Goal: Task Accomplishment & Management: Use online tool/utility

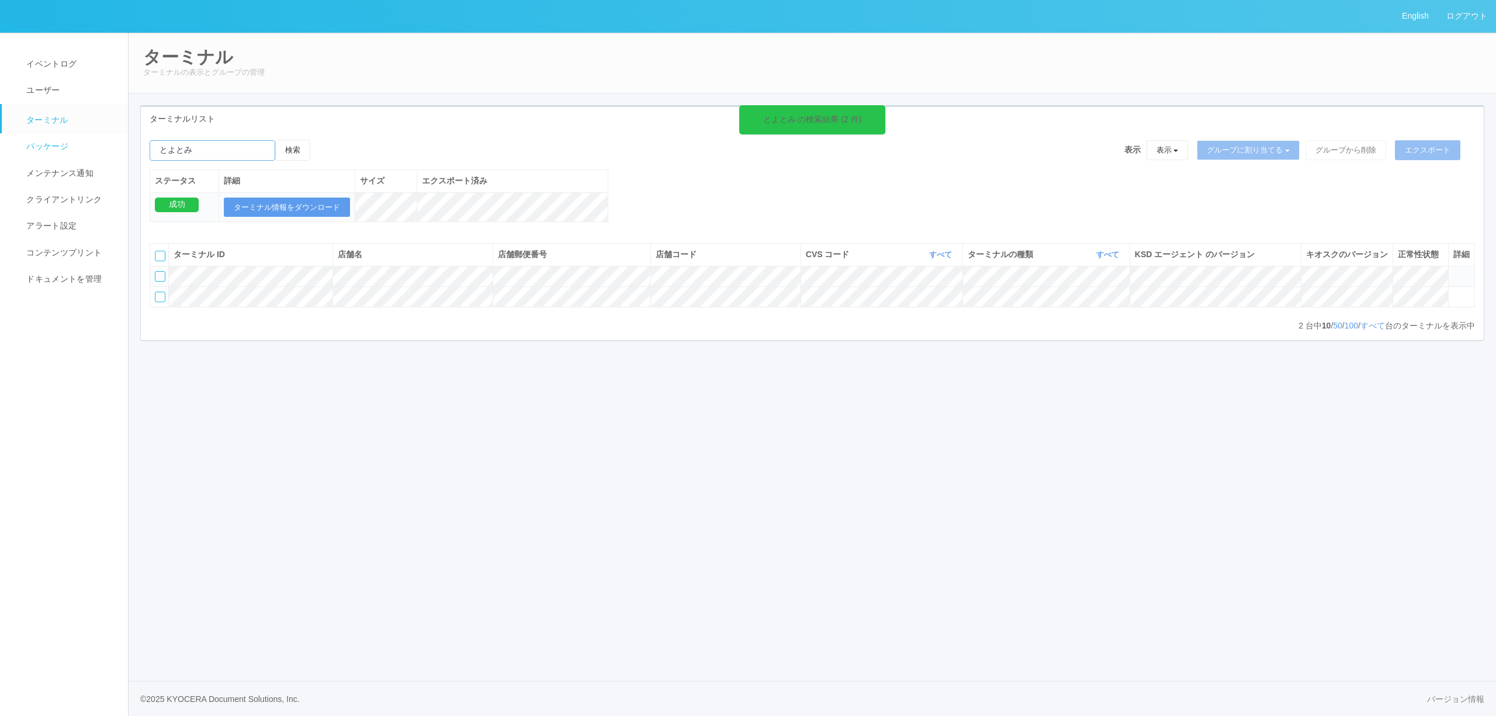
drag, startPoint x: 219, startPoint y: 153, endPoint x: 26, endPoint y: 140, distance: 192.7
click at [26, 140] on div "English ログアウト イベントログ ユーザー ターミナル パッケージ メンテナンス通知 クライアントリンク アラート設定 コンテンツプリント ドキュメン…" at bounding box center [748, 358] width 1496 height 716
paste input "[GEOGRAPHIC_DATA]"
type input "[GEOGRAPHIC_DATA]"
click at [309, 146] on button "検索" at bounding box center [292, 150] width 35 height 21
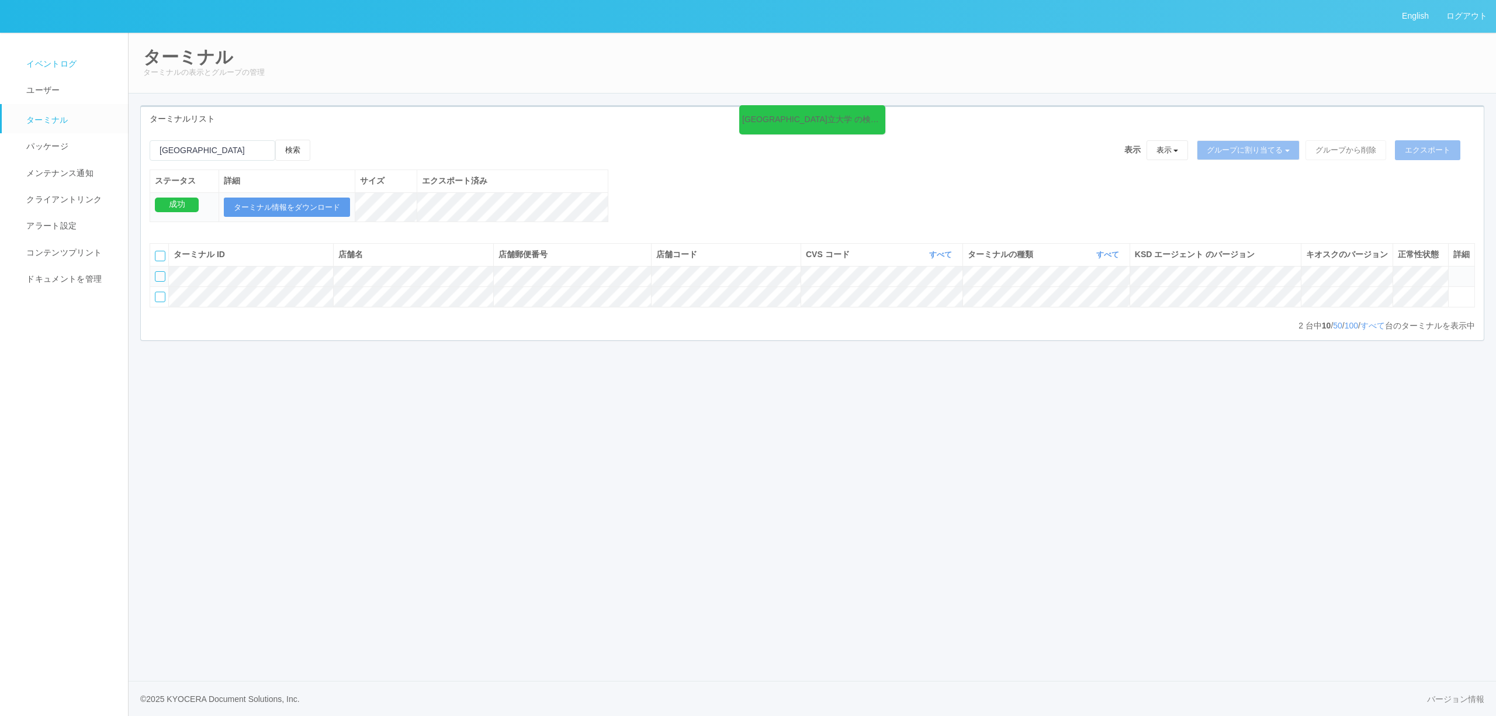
click at [54, 66] on span "イベントログ" at bounding box center [49, 63] width 53 height 9
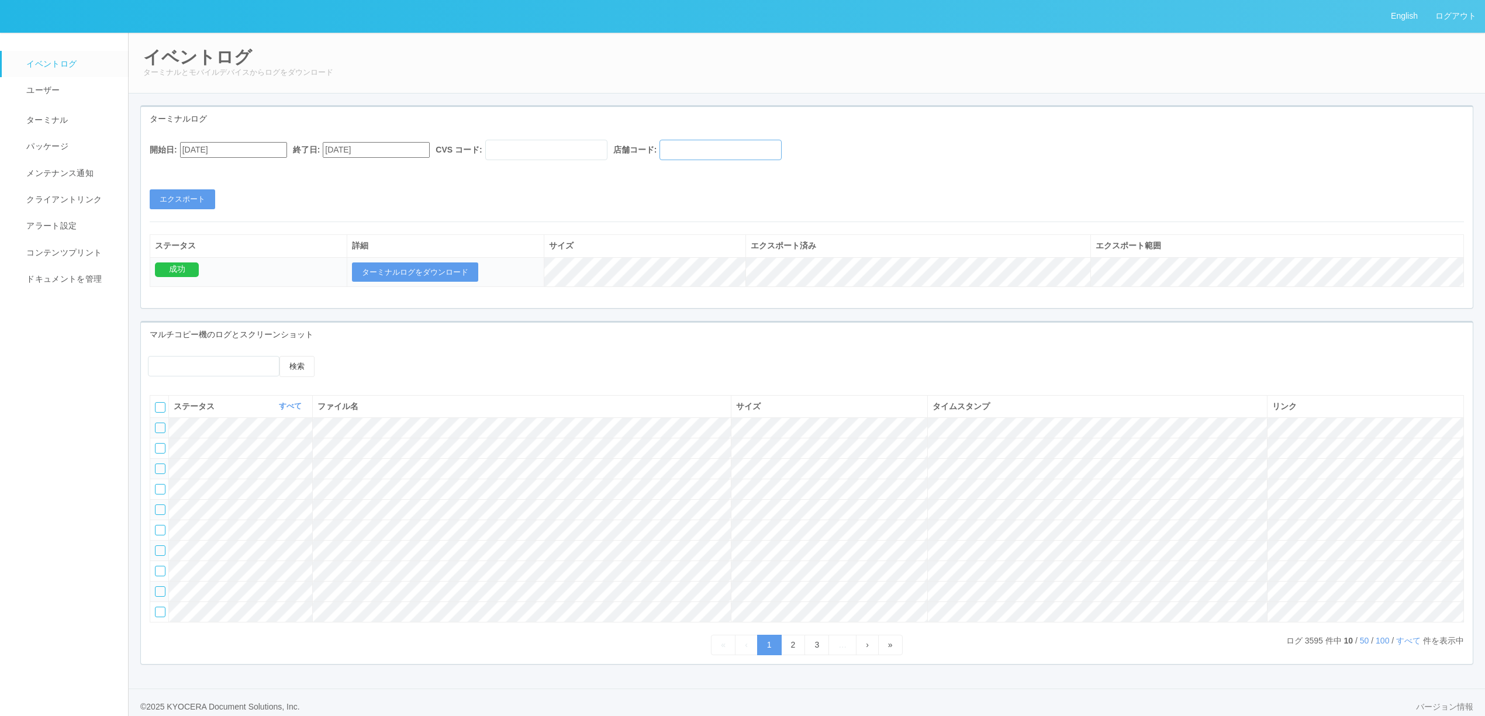
drag, startPoint x: 767, startPoint y: 151, endPoint x: 760, endPoint y: 154, distance: 7.3
click at [767, 151] on input "text" at bounding box center [720, 150] width 122 height 20
paste input "011299"
type input "011299"
click at [250, 153] on input "[DATE]" at bounding box center [233, 150] width 107 height 16
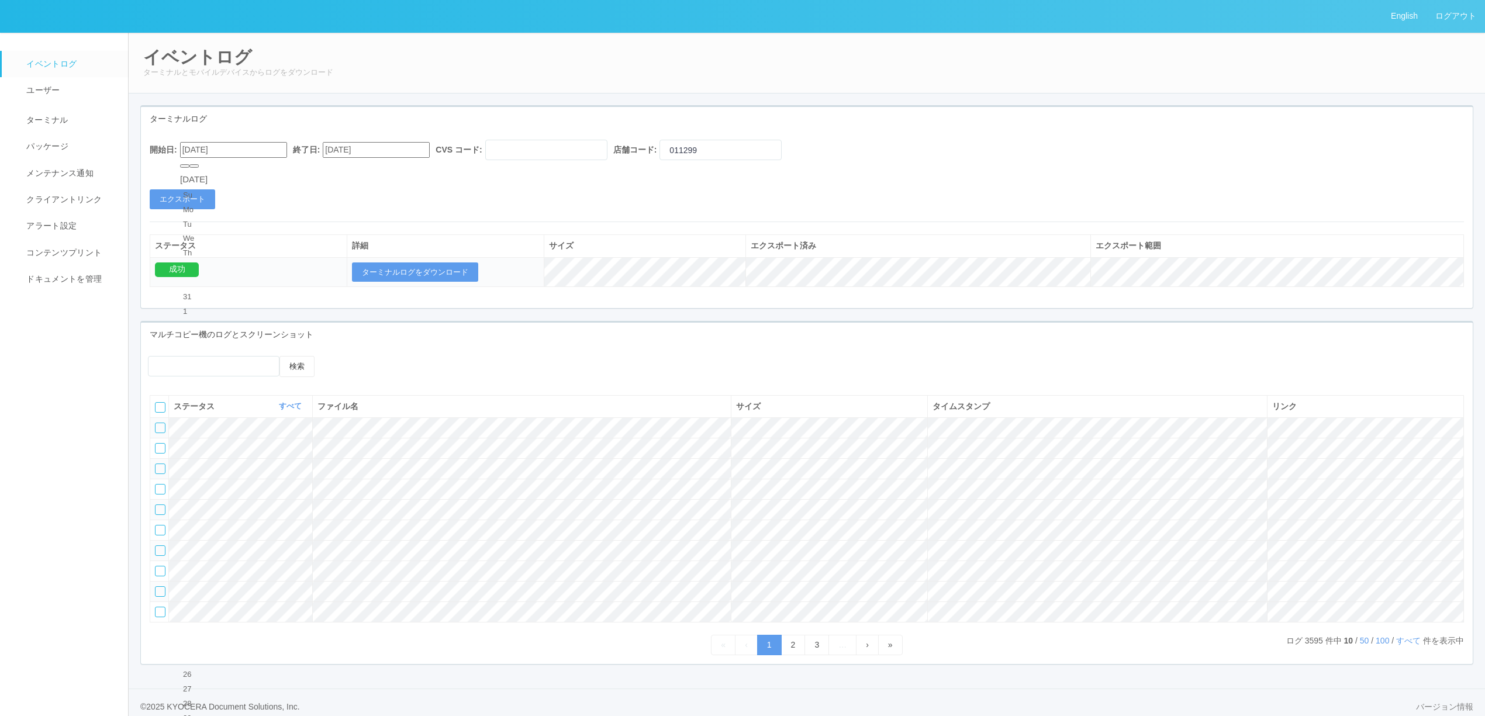
click at [395, 199] on div "開始日: [DATE] [DATE] Su Mo Tu We Th Fr Sa 31 1 2 3 4 5 6 7 8 9 10 11 12 13 14 15 …" at bounding box center [806, 175] width 1331 height 70
click at [187, 198] on button "エクスポート" at bounding box center [182, 199] width 65 height 20
click at [387, 274] on button "ターミナルログをダウンロード" at bounding box center [415, 272] width 126 height 20
click at [26, 110] on link "ターミナル" at bounding box center [70, 118] width 137 height 29
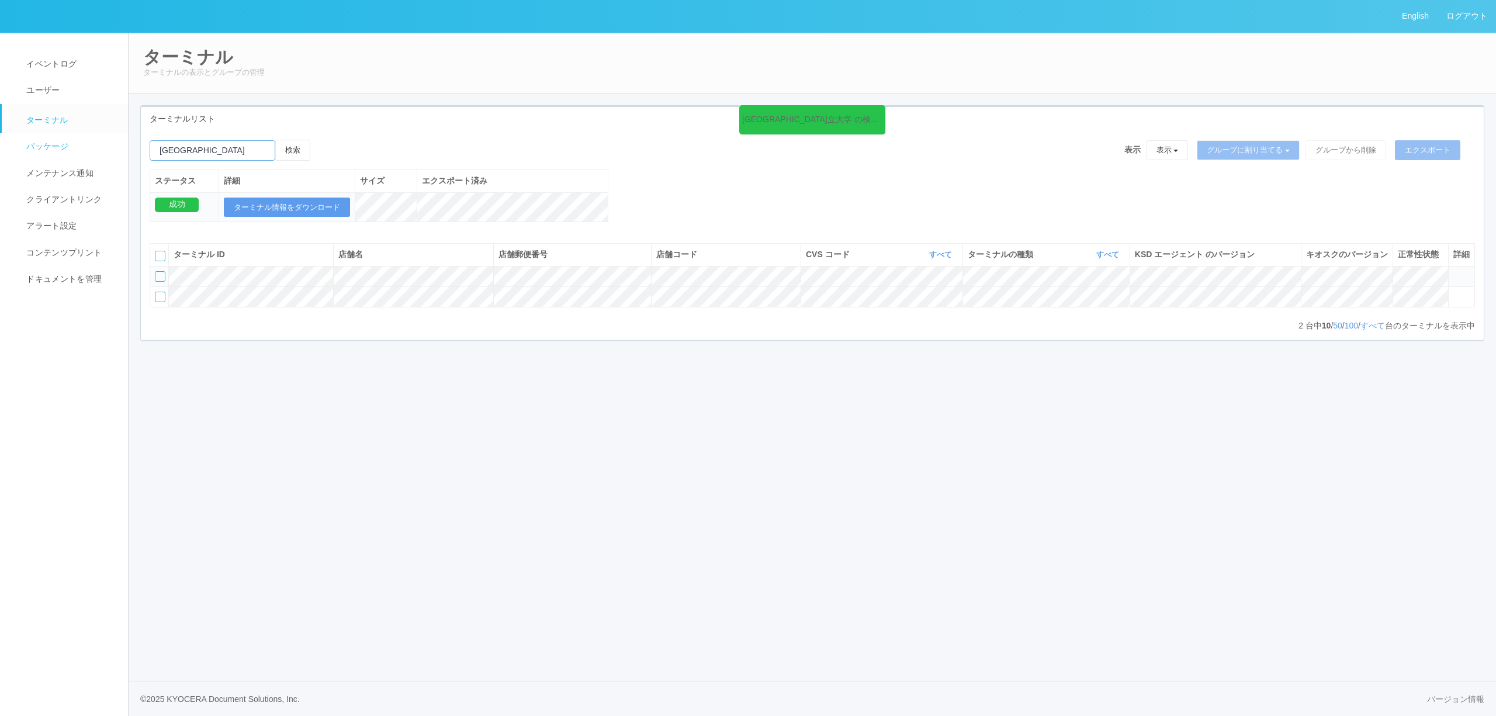
drag, startPoint x: 226, startPoint y: 148, endPoint x: 37, endPoint y: 157, distance: 188.4
click at [43, 157] on div "English ログアウト イベントログ ユーザー ターミナル パッケージ メンテナンス通知 クライアントリンク アラート設定 コンテンツプリント ドキュメン…" at bounding box center [748, 358] width 1496 height 716
paste input "[PERSON_NAME]の駅"
type input "[PERSON_NAME]の駅"
click at [305, 157] on button "検索" at bounding box center [292, 150] width 35 height 21
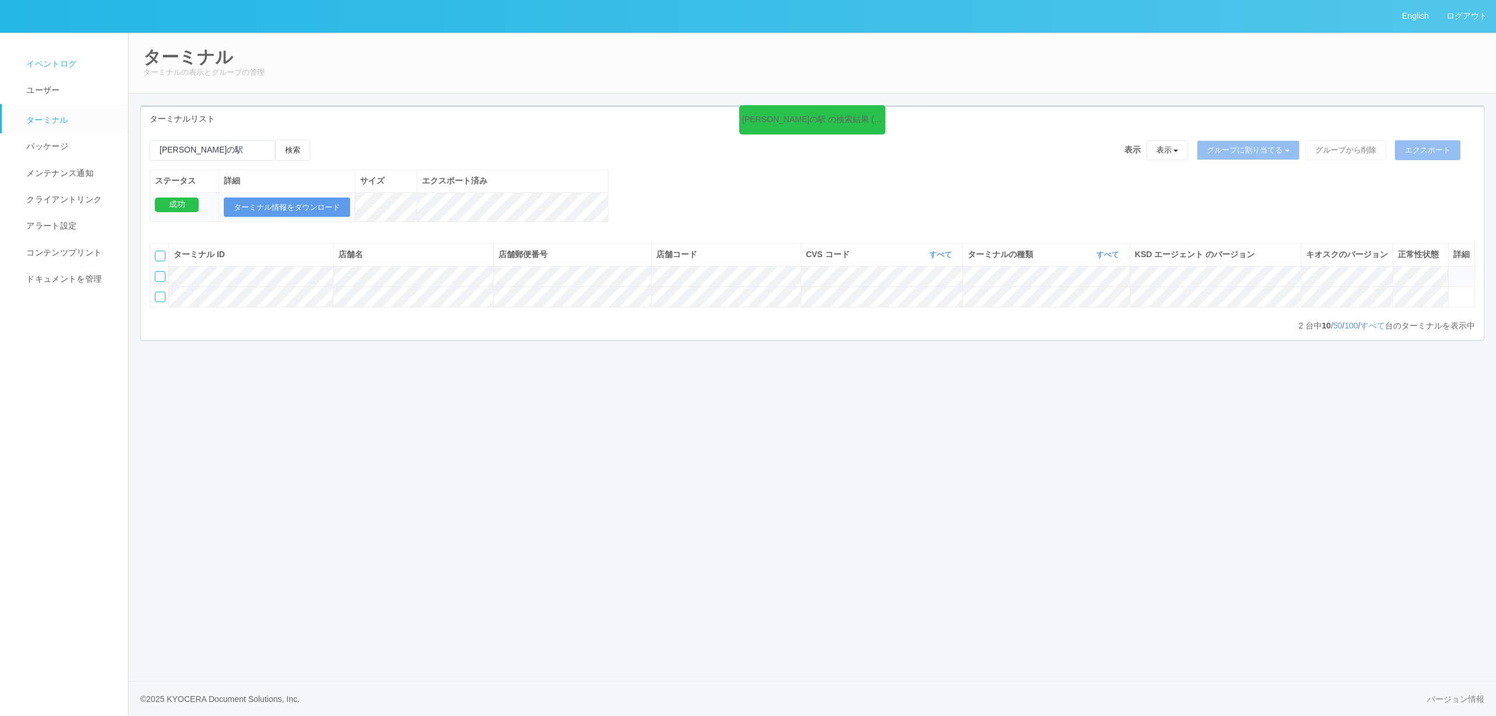
click at [54, 76] on link "イベントログ" at bounding box center [70, 64] width 137 height 26
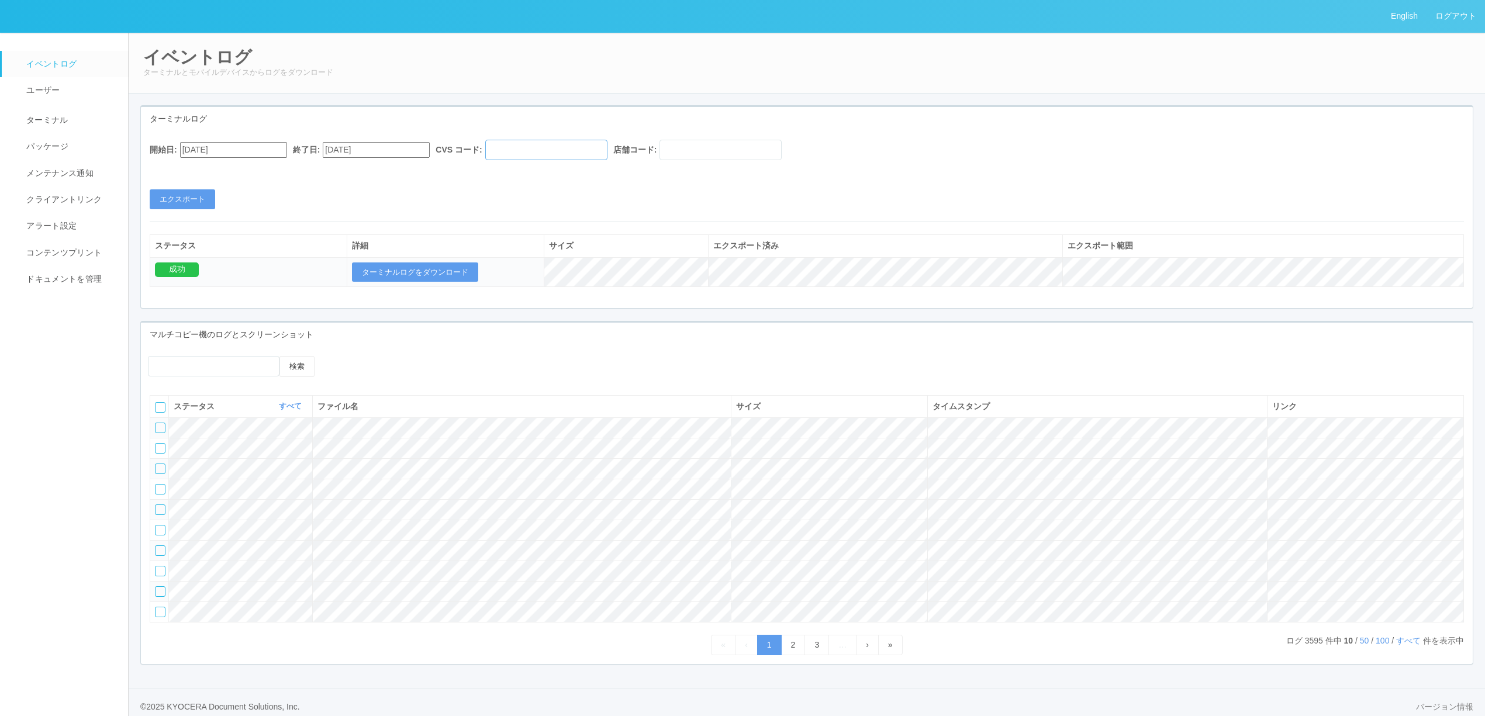
click at [604, 148] on input "text" at bounding box center [546, 150] width 122 height 20
paste input "010911"
type input "010911"
drag, startPoint x: 611, startPoint y: 151, endPoint x: 396, endPoint y: 153, distance: 214.5
click at [396, 153] on div "開始日: [DATE] 終了日: [DATE] CVS コード: 010911 店舗コード:" at bounding box center [807, 153] width 1314 height 26
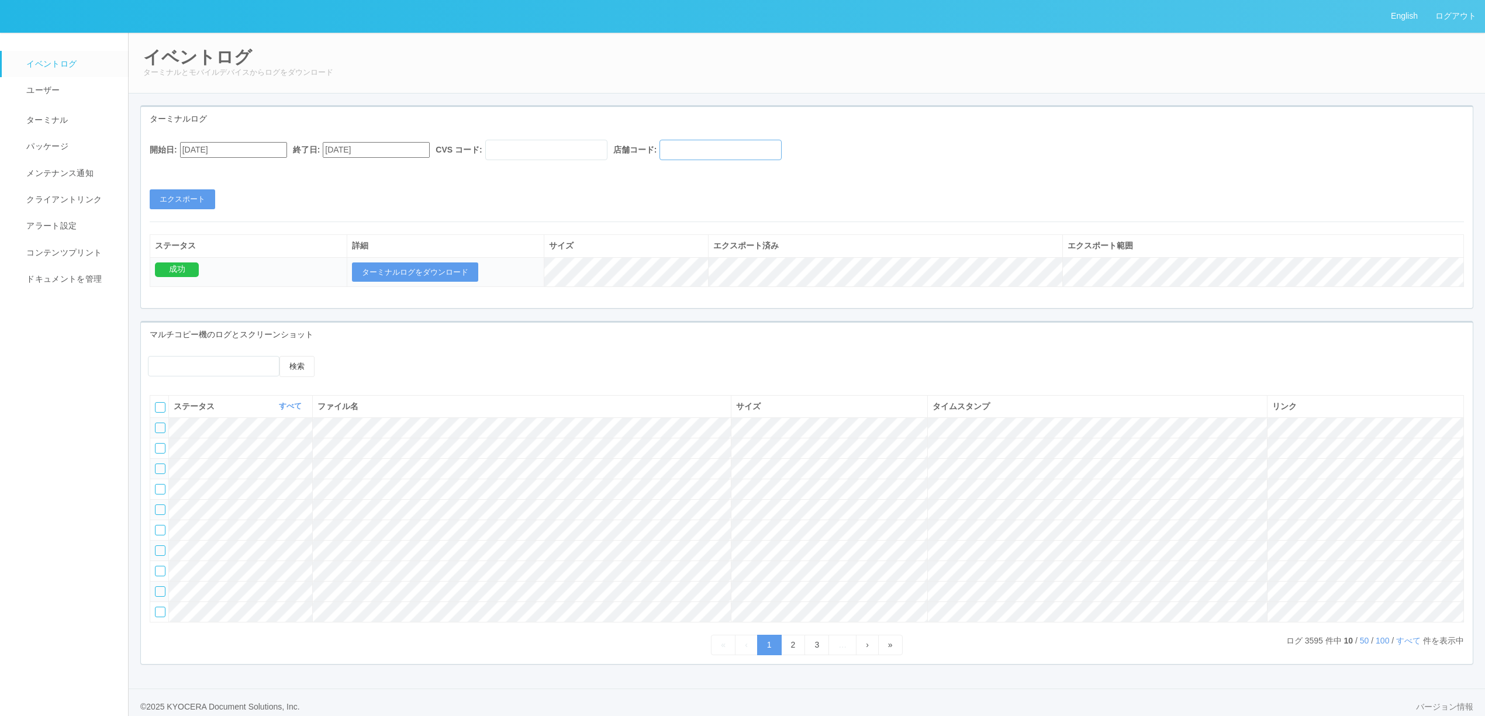
click at [709, 154] on input "text" at bounding box center [720, 150] width 122 height 20
paste input "010911"
type input "010911"
click at [244, 155] on input "[DATE]" at bounding box center [233, 150] width 107 height 16
click at [189, 168] on button "button" at bounding box center [184, 166] width 9 height 4
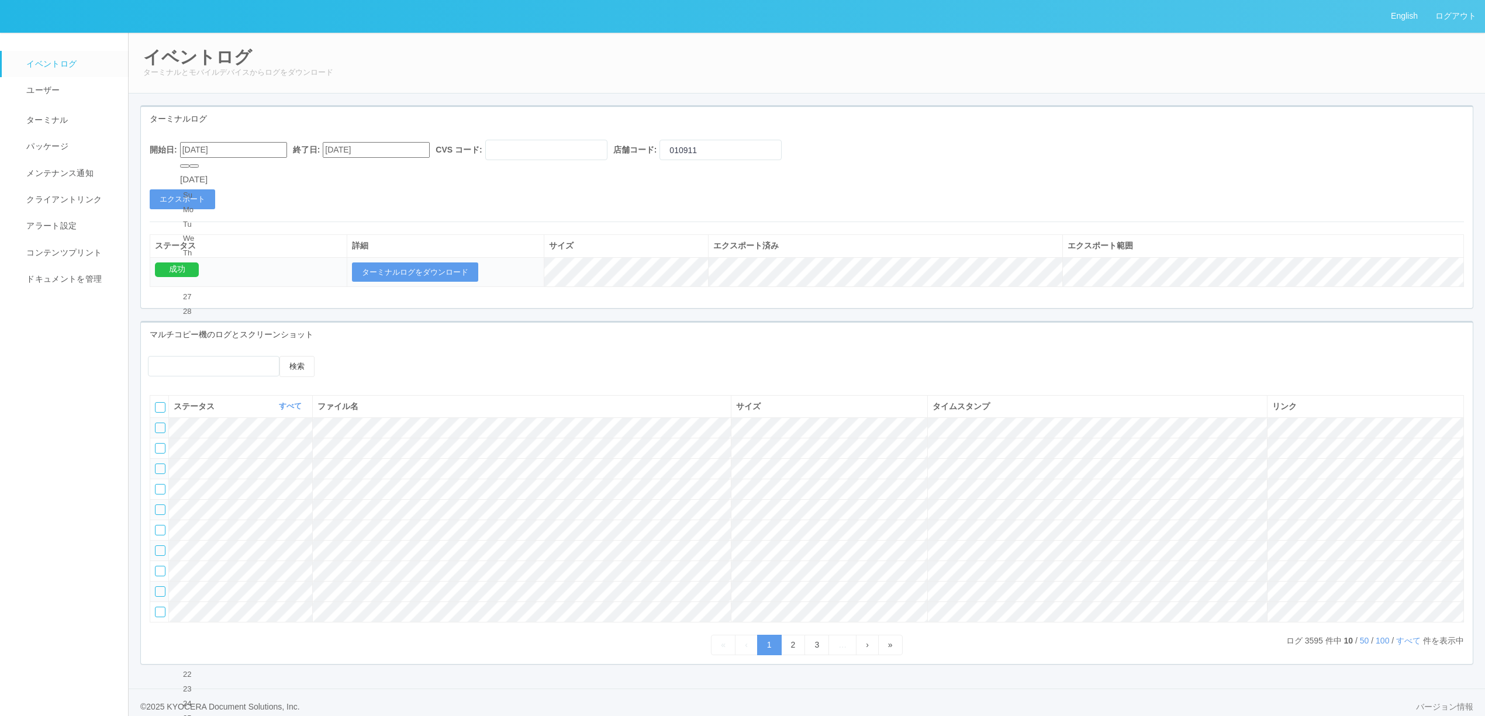
click at [205, 364] on div "1" at bounding box center [194, 370] width 22 height 12
type input "[DATE]"
click at [209, 200] on button "エクスポート" at bounding box center [182, 199] width 65 height 20
click at [449, 279] on button "ターミナルログをダウンロード" at bounding box center [415, 272] width 126 height 20
